Goal: Use online tool/utility: Utilize a website feature to perform a specific function

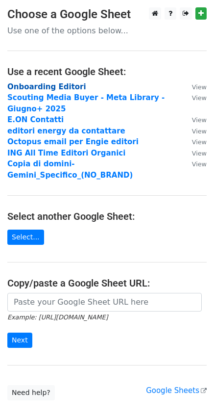
click at [41, 88] on strong "Onboarding Editori" at bounding box center [46, 86] width 79 height 9
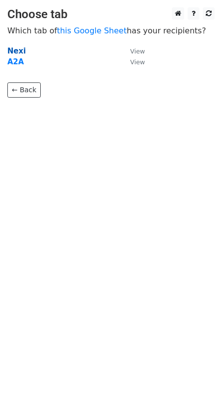
click at [16, 53] on strong "Nexi" at bounding box center [16, 51] width 19 height 9
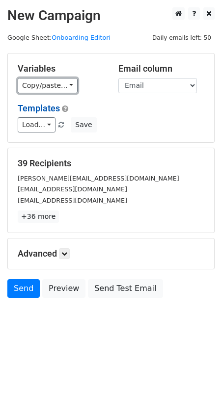
click at [55, 88] on link "Copy/paste..." at bounding box center [48, 85] width 60 height 15
